Goal: Find specific page/section: Find specific page/section

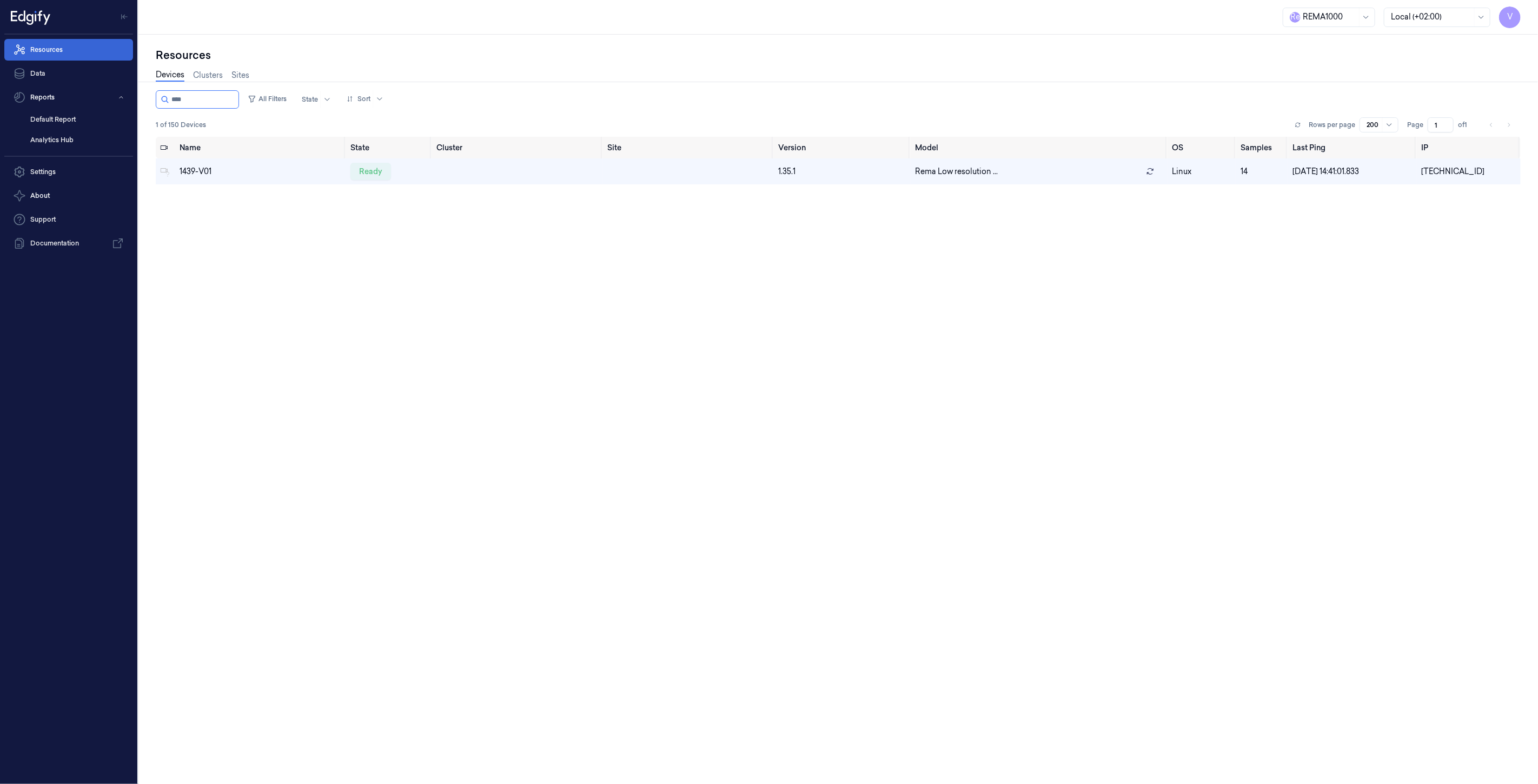
click at [56, 53] on link "Resources" at bounding box center [68, 49] width 129 height 22
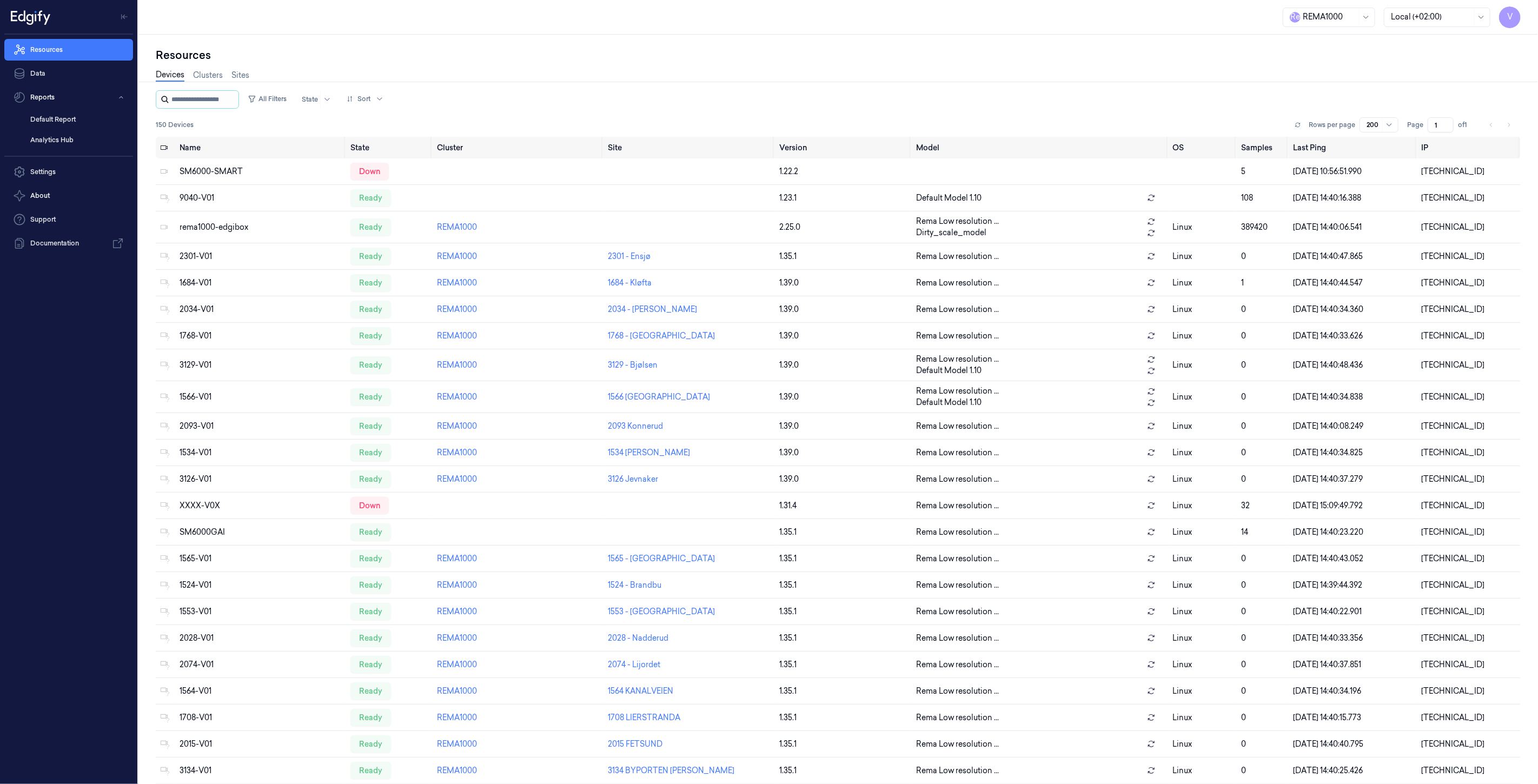
click at [175, 98] on input "string" at bounding box center [204, 99] width 65 height 17
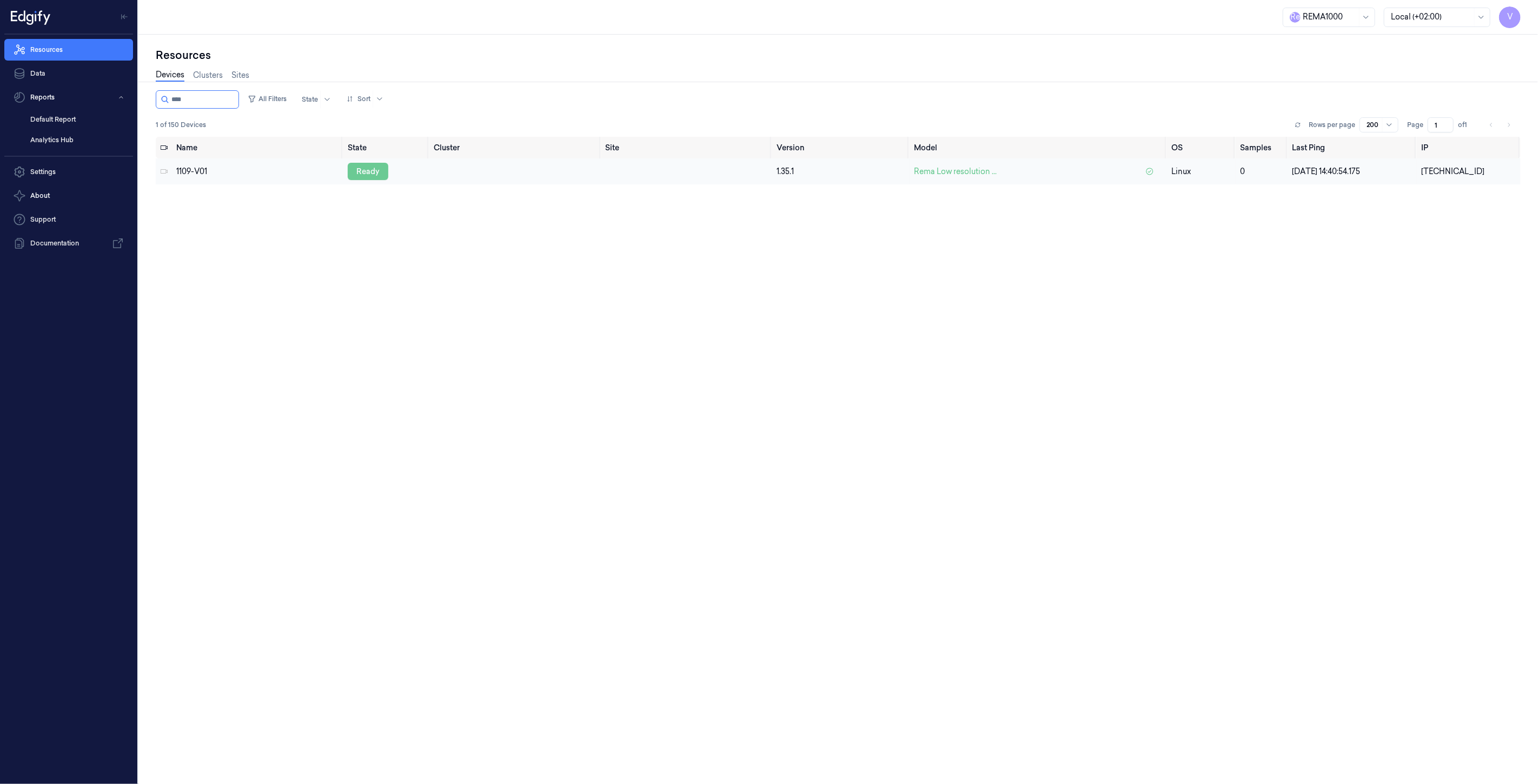
type input "****"
click at [368, 172] on div "ready" at bounding box center [368, 171] width 41 height 17
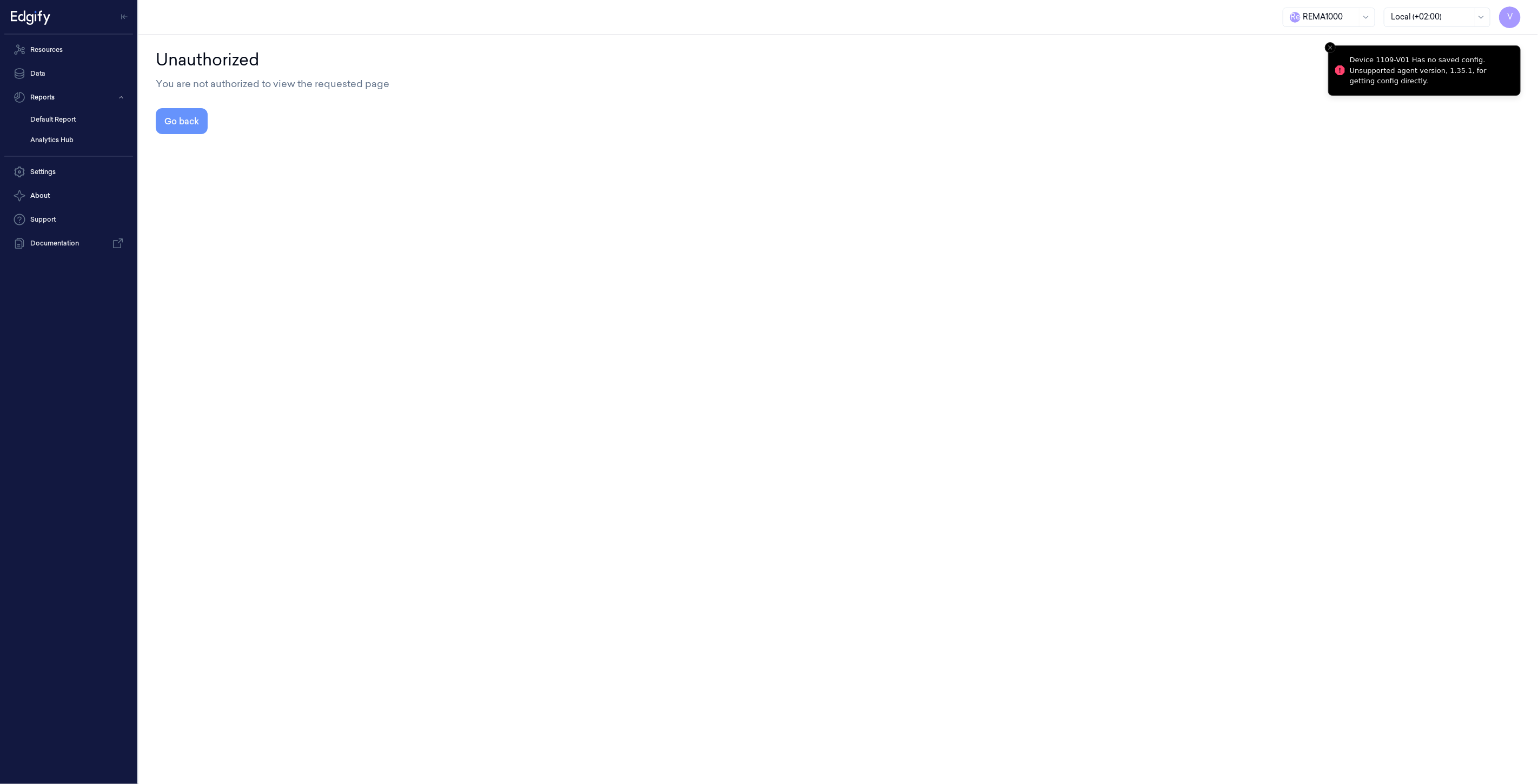
click at [186, 122] on button "Go back" at bounding box center [182, 121] width 52 height 26
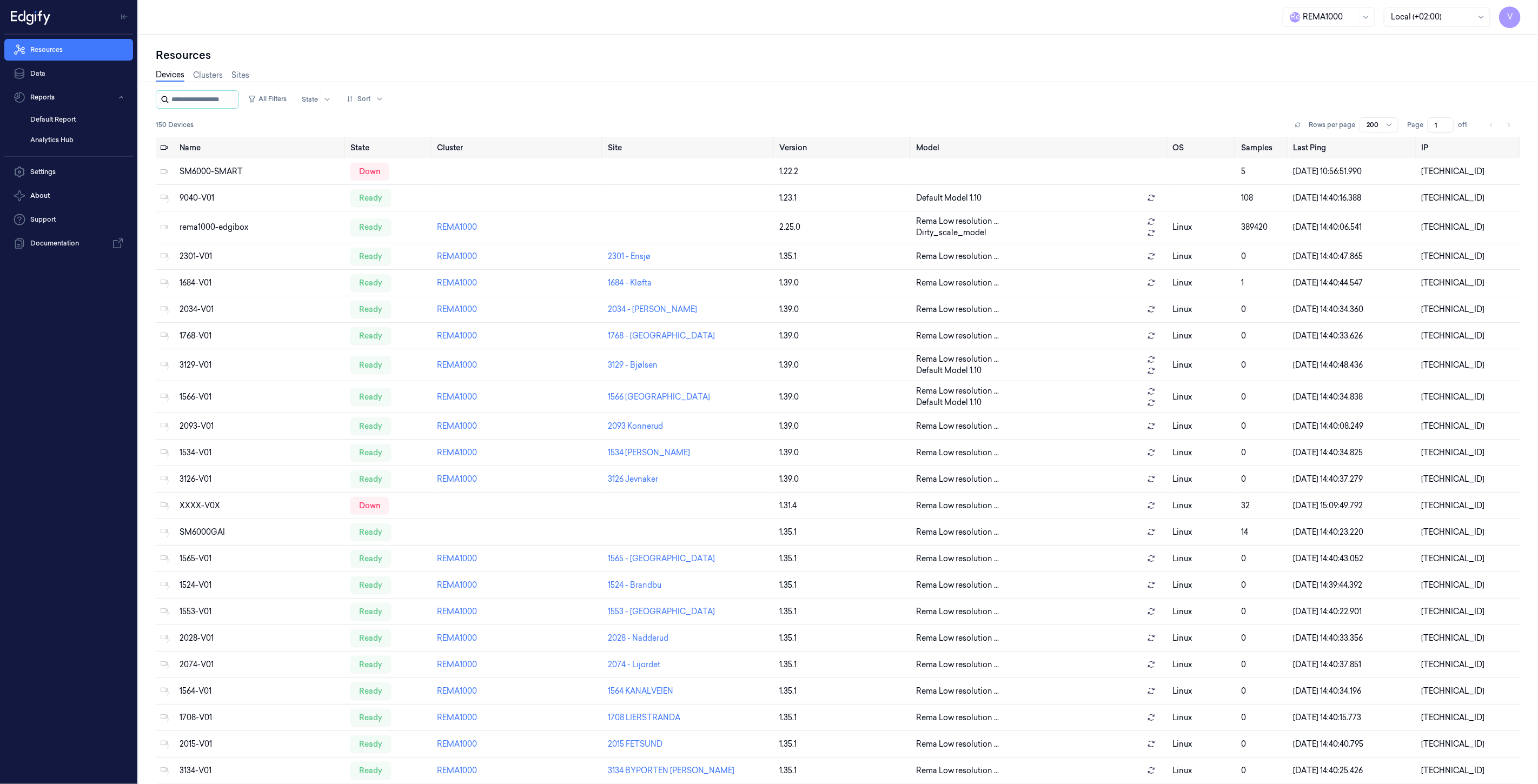
click at [220, 98] on input "string" at bounding box center [204, 99] width 65 height 17
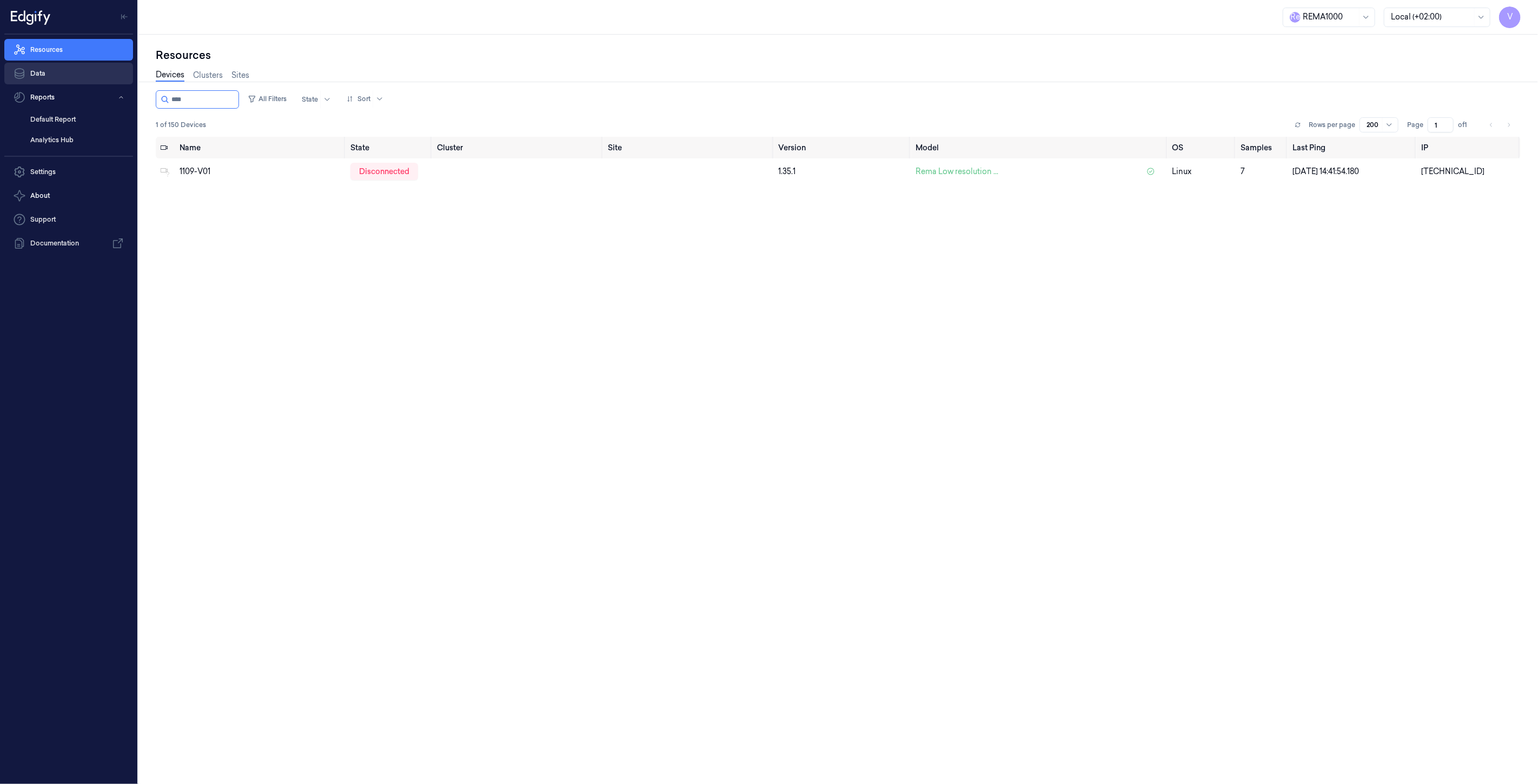
type input "****"
click at [370, 174] on div "ready" at bounding box center [371, 171] width 41 height 17
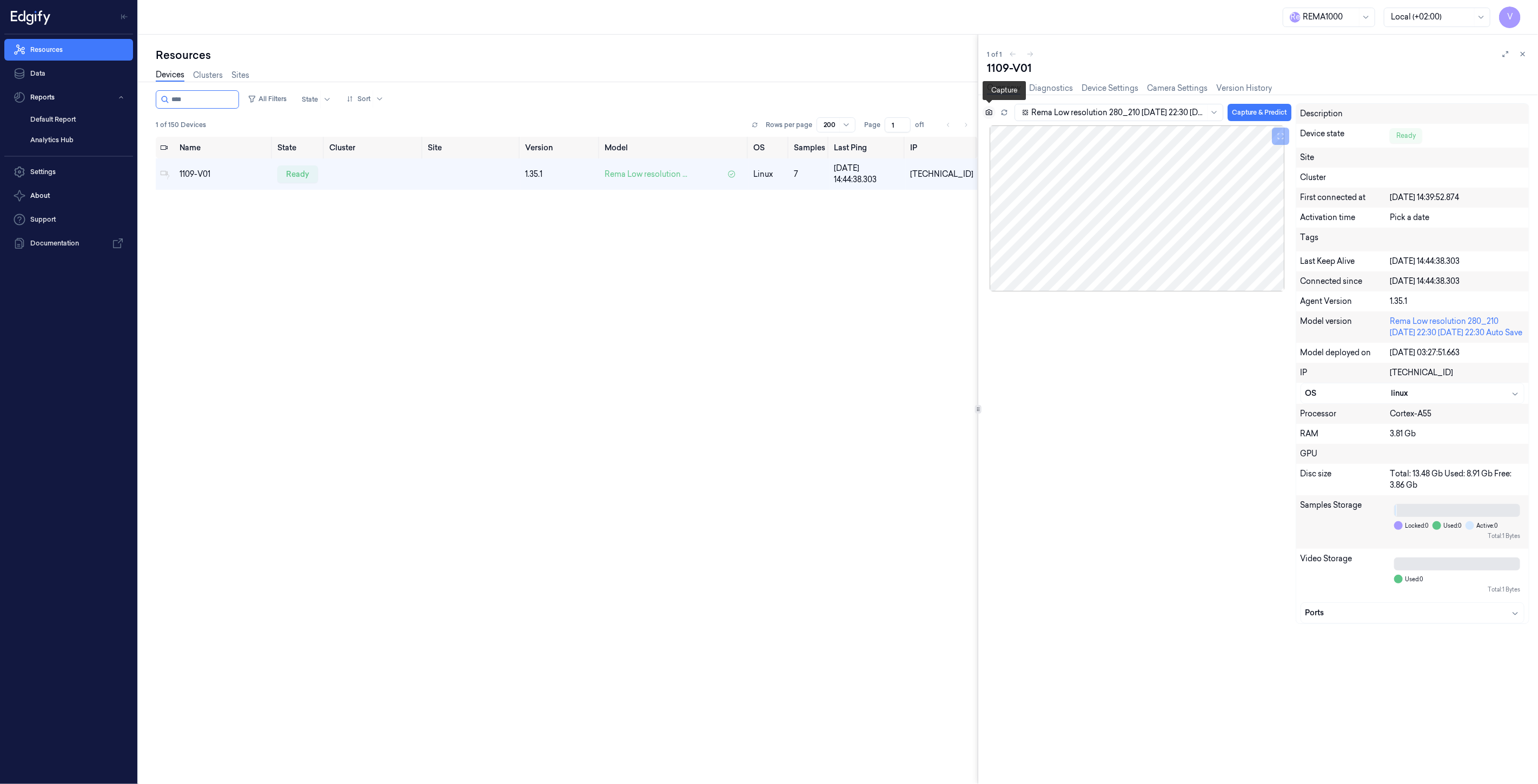
click at [991, 111] on icon at bounding box center [989, 112] width 7 height 7
click at [989, 111] on icon at bounding box center [989, 112] width 2 height 2
click at [993, 113] on icon at bounding box center [989, 112] width 7 height 7
click at [991, 111] on icon at bounding box center [989, 112] width 7 height 7
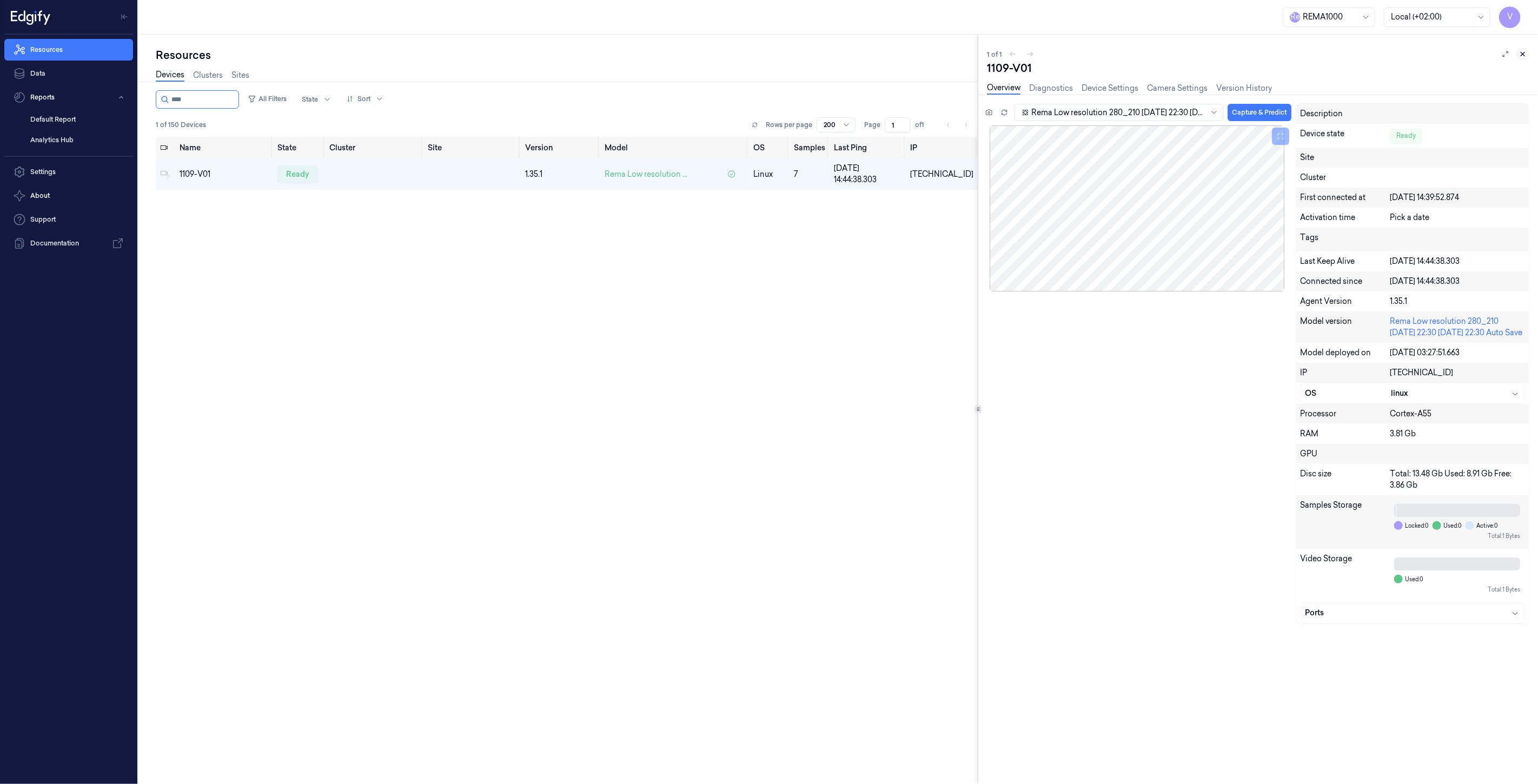
click at [1527, 56] on icon at bounding box center [1523, 53] width 7 height 7
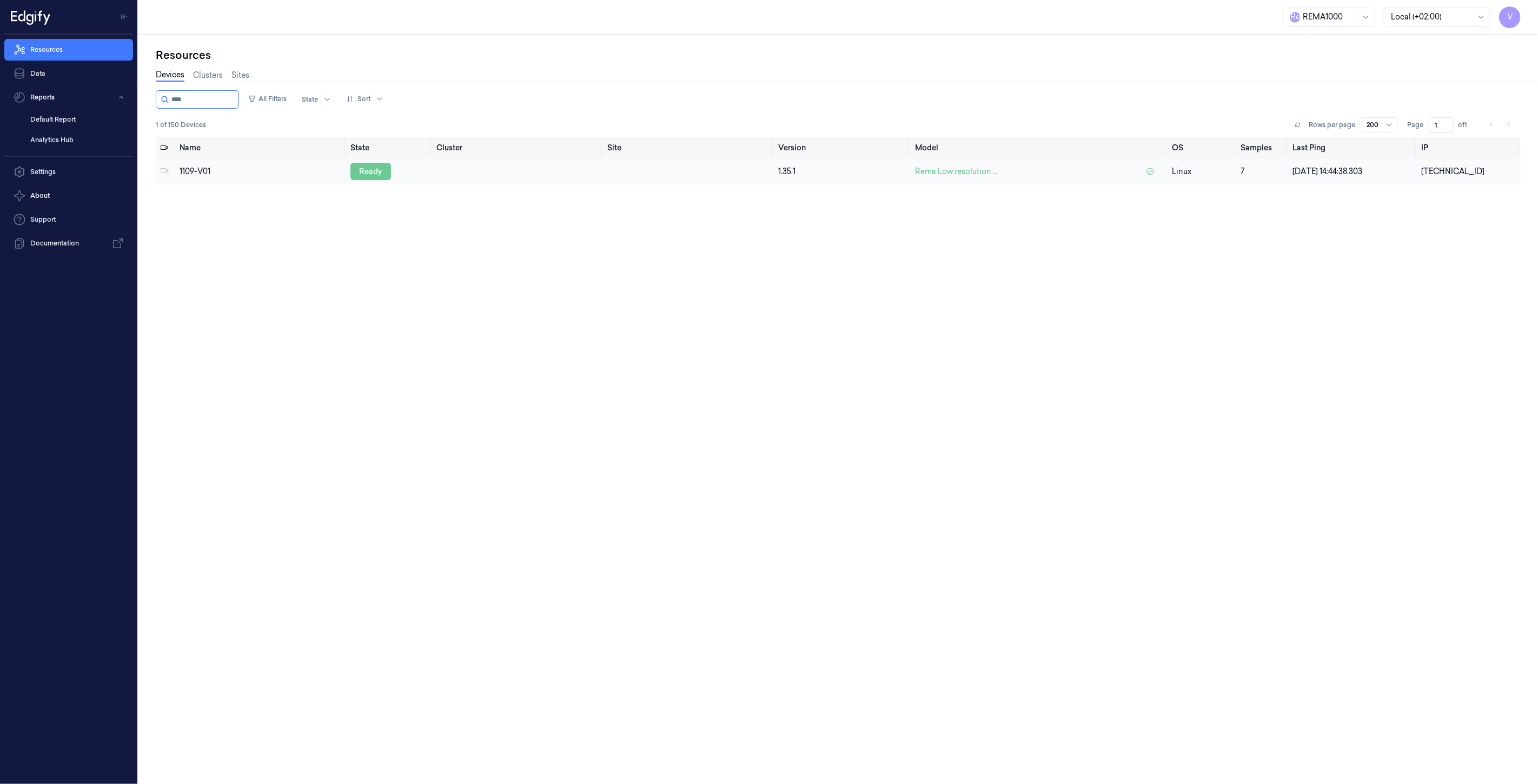
click at [370, 168] on div "ready" at bounding box center [371, 171] width 41 height 17
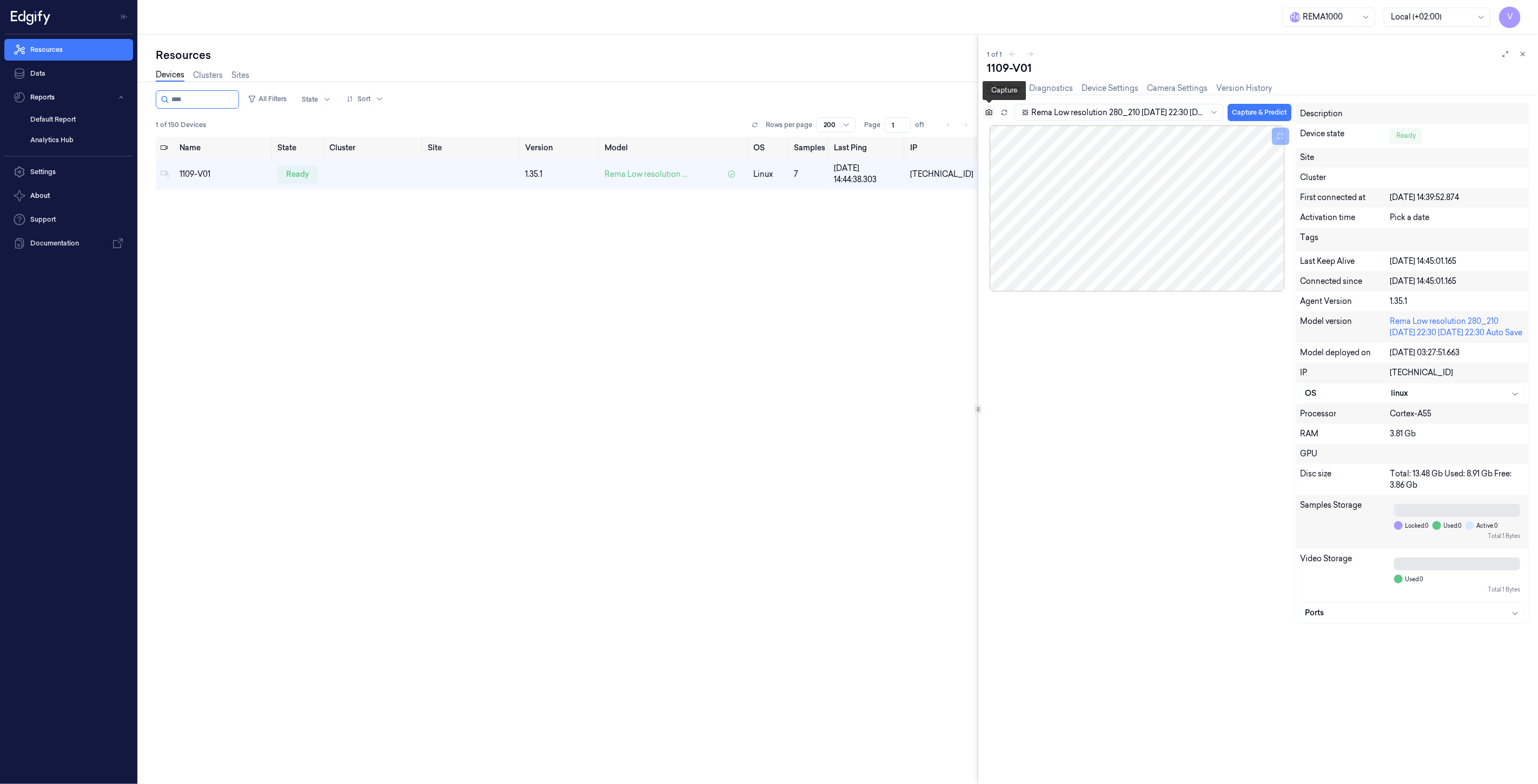
click at [993, 111] on button at bounding box center [989, 113] width 13 height 13
click at [1005, 111] on icon at bounding box center [1004, 112] width 7 height 7
click at [985, 113] on button at bounding box center [989, 113] width 13 height 13
click at [1523, 53] on icon at bounding box center [1523, 53] width 7 height 7
